Goal: Find specific page/section

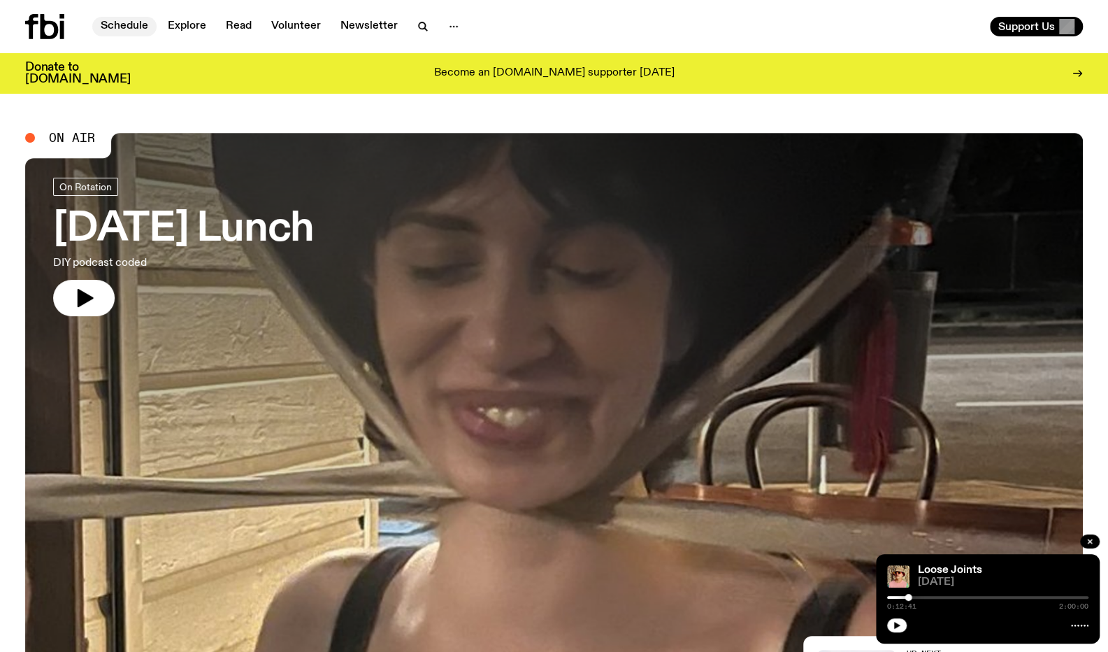
click at [136, 24] on link "Schedule" at bounding box center [124, 27] width 64 height 20
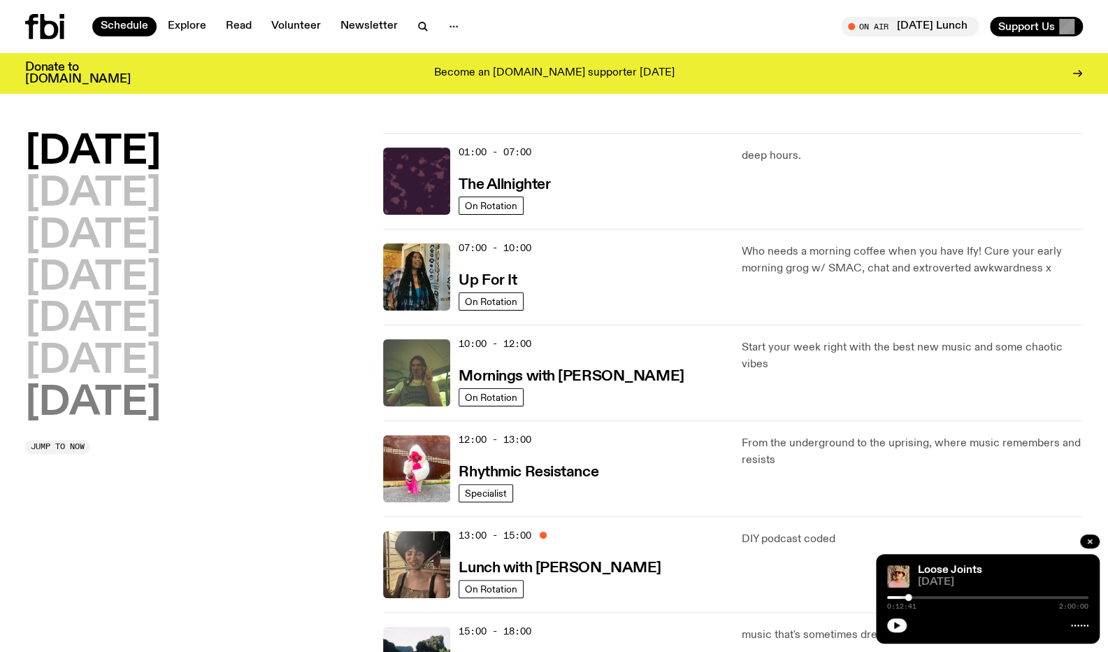
click at [106, 408] on h2 "[DATE]" at bounding box center [93, 403] width 136 height 39
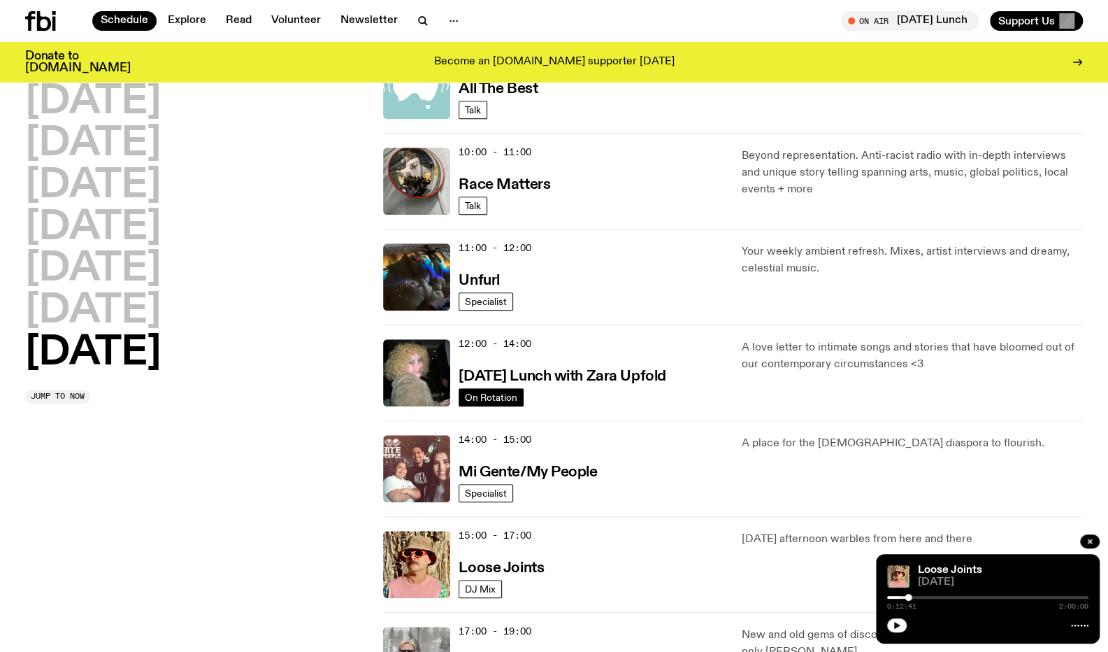
scroll to position [598, 0]
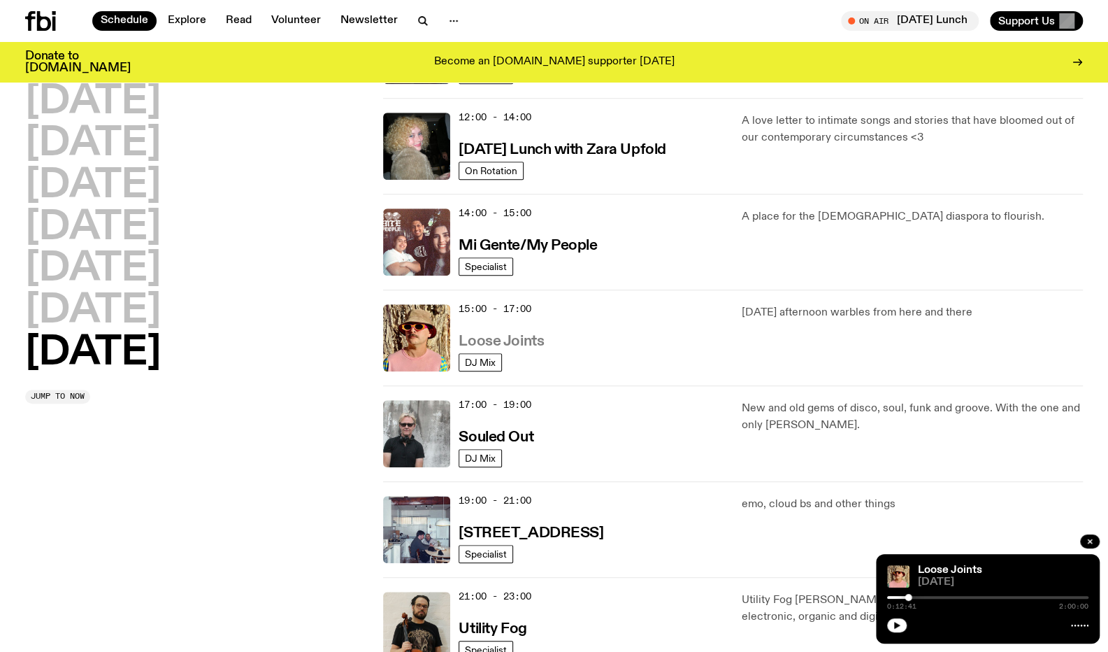
click at [475, 342] on h3 "Loose Joints" at bounding box center [501, 341] width 85 height 15
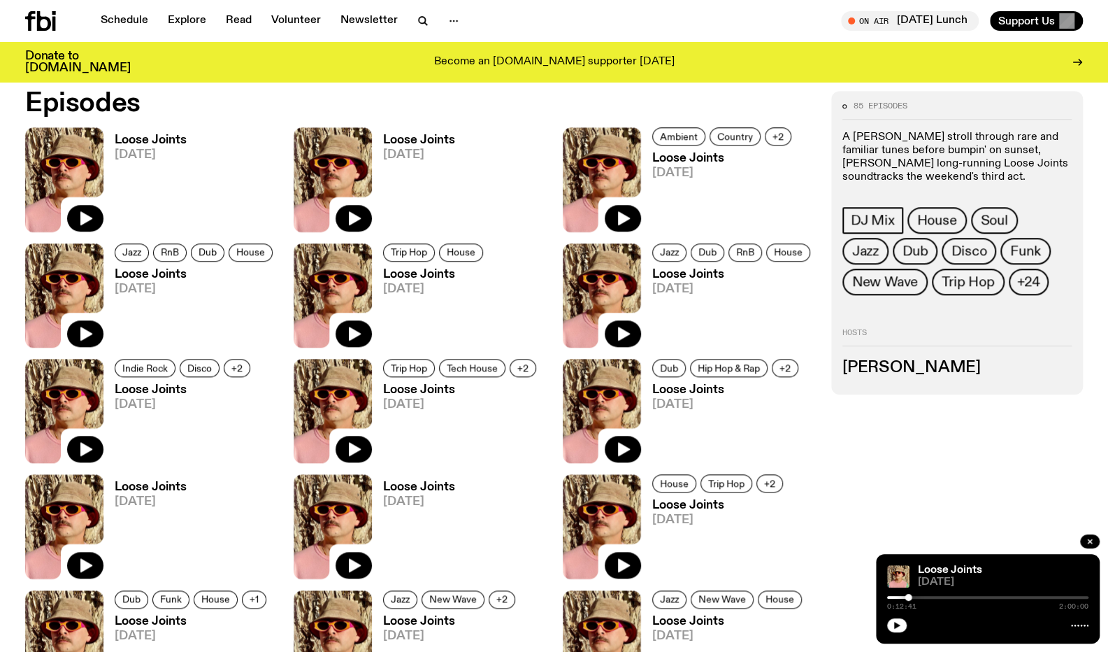
scroll to position [759, 0]
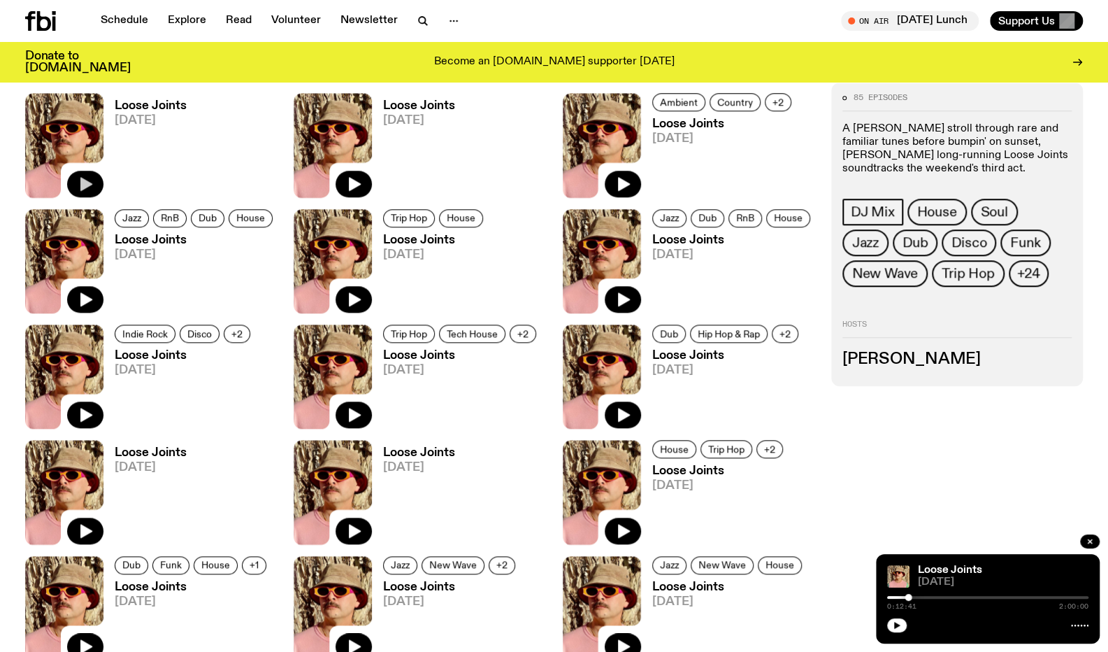
click at [84, 180] on icon "button" at bounding box center [86, 184] width 12 height 14
click at [875, 336] on h2 "Hosts" at bounding box center [956, 328] width 229 height 17
